Goal: Find specific page/section: Find specific page/section

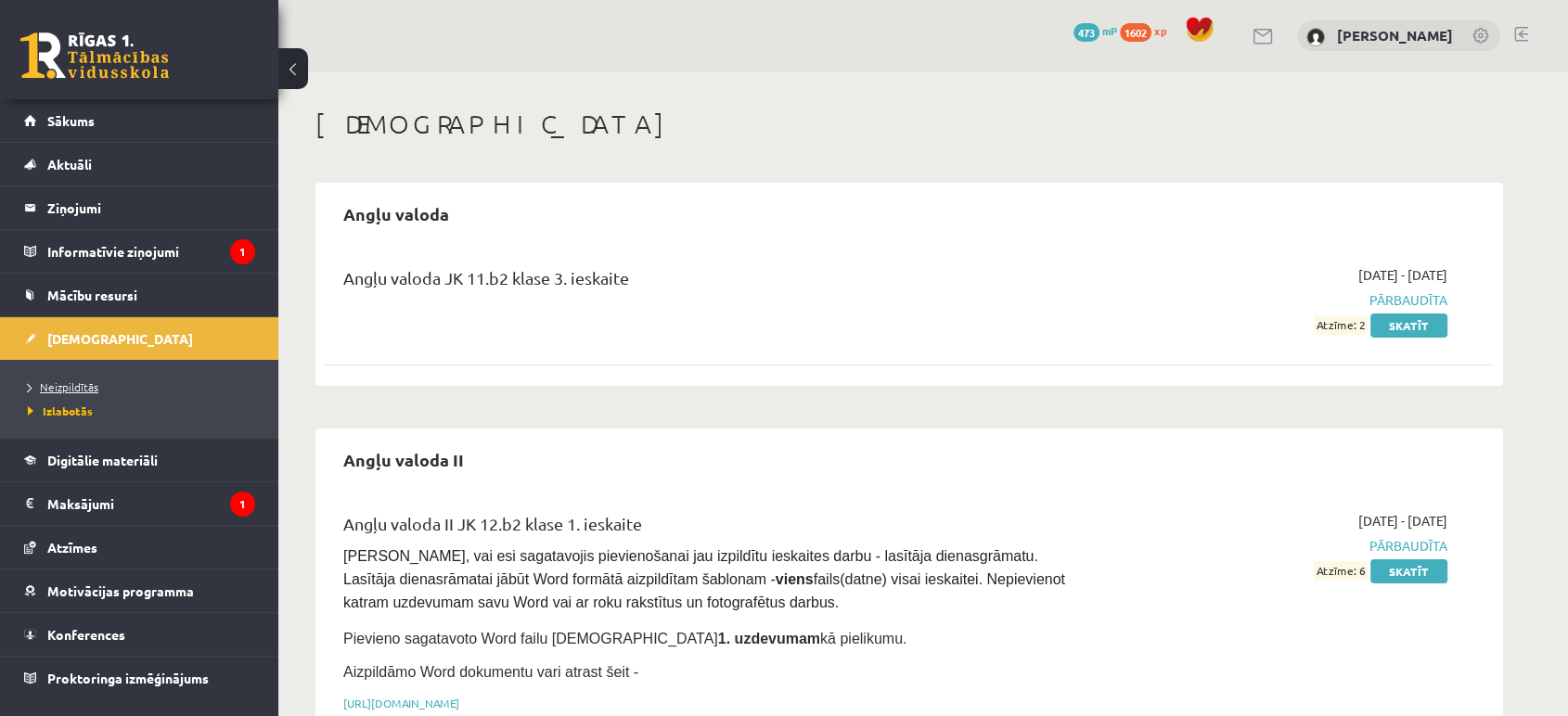
click at [63, 385] on span "Neizpildītās" at bounding box center [63, 387] width 70 height 15
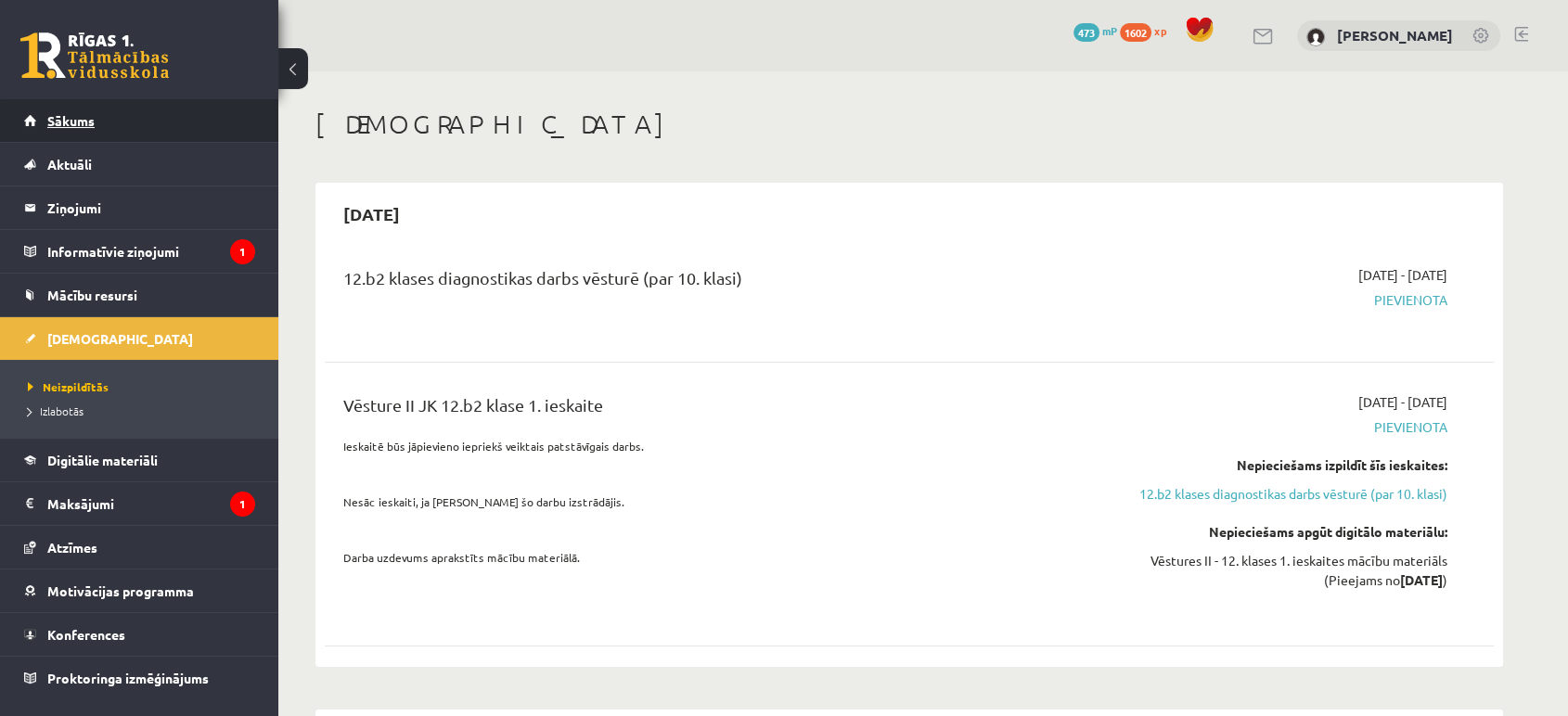
click at [118, 115] on link "Sākums" at bounding box center [139, 121] width 231 height 43
